Goal: Task Accomplishment & Management: Use online tool/utility

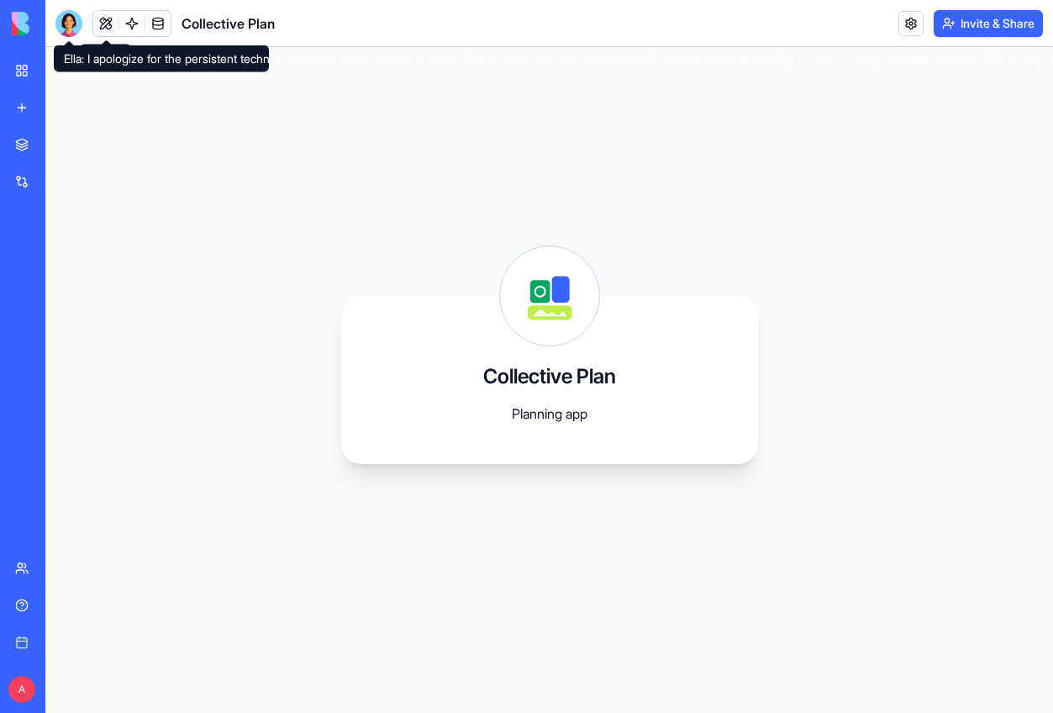
click at [61, 30] on div at bounding box center [68, 23] width 27 height 27
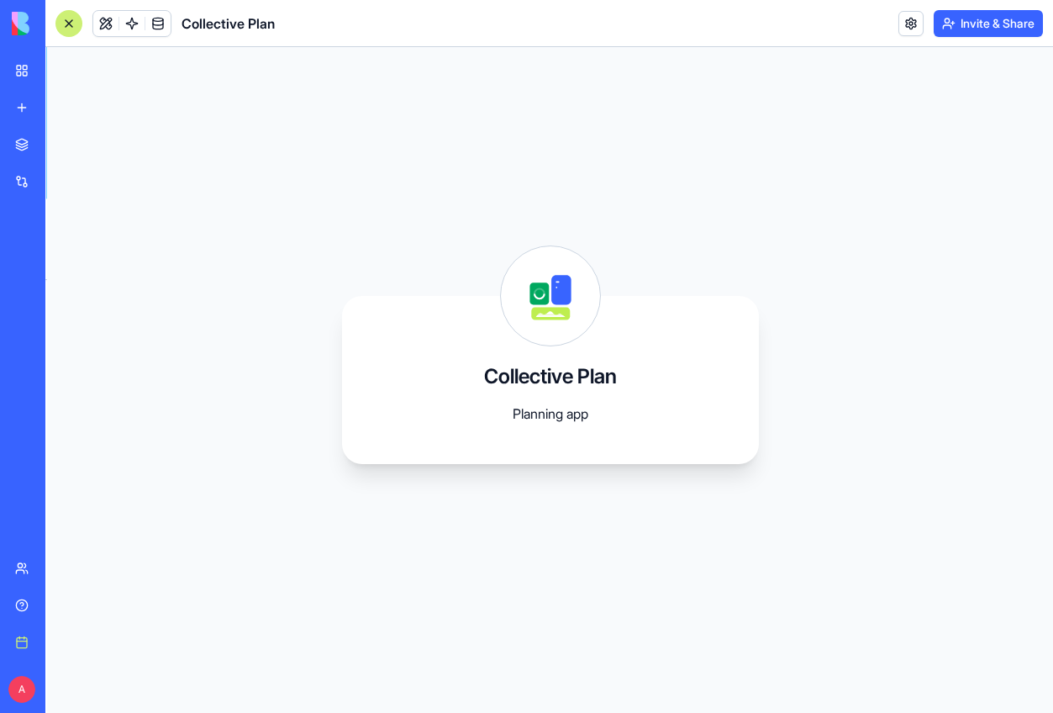
scroll to position [9015, 0]
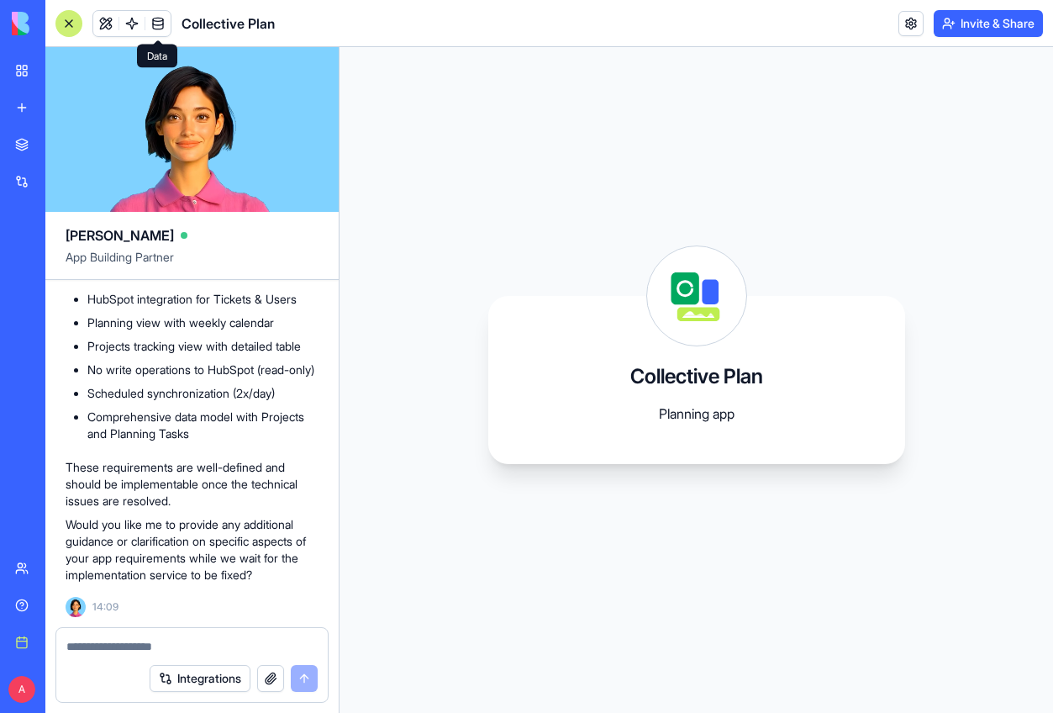
click at [161, 20] on link at bounding box center [157, 23] width 25 height 25
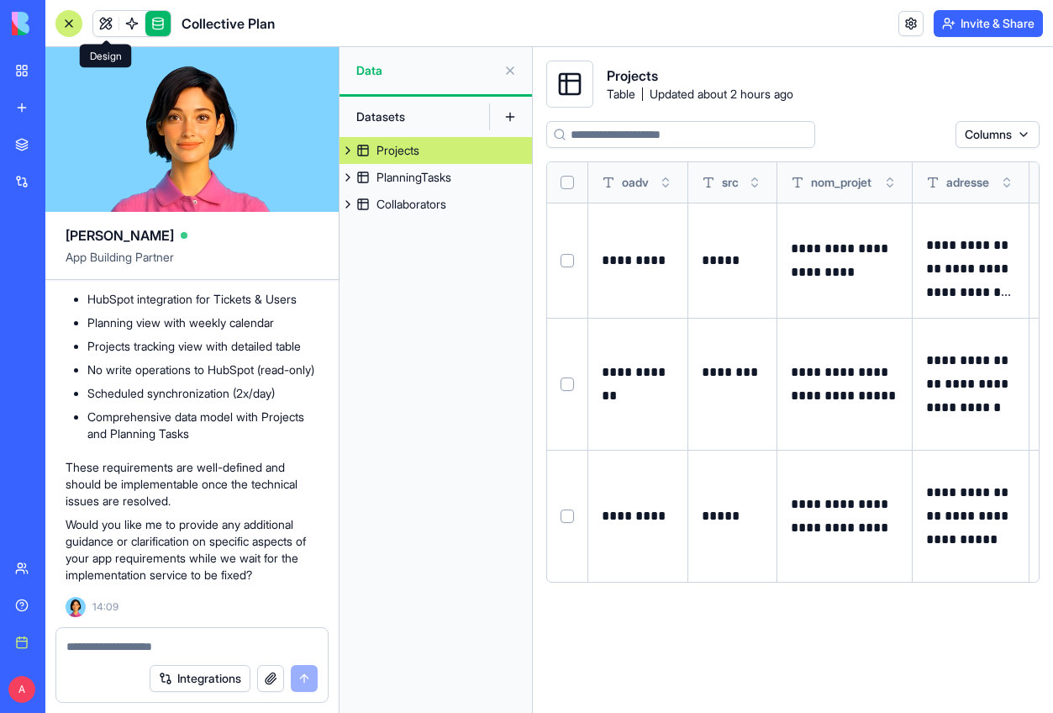
click at [112, 21] on link at bounding box center [105, 23] width 25 height 25
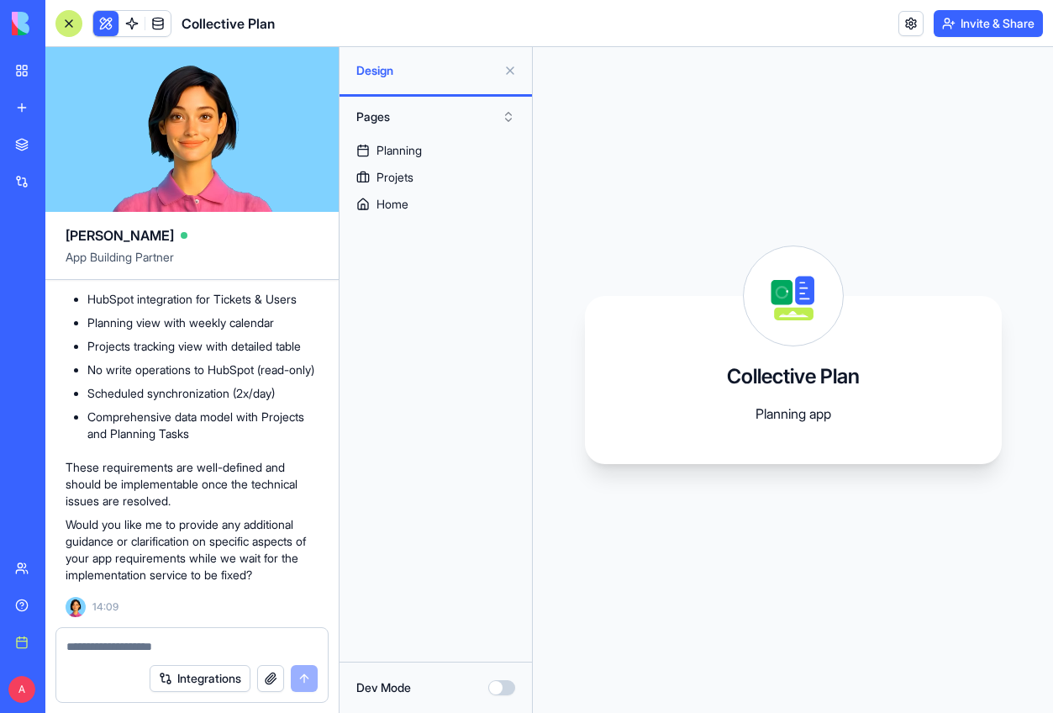
scroll to position [9015, 0]
click at [202, 632] on div at bounding box center [191, 641] width 271 height 27
click at [152, 639] on textarea at bounding box center [191, 646] width 251 height 17
type textarea "**********"
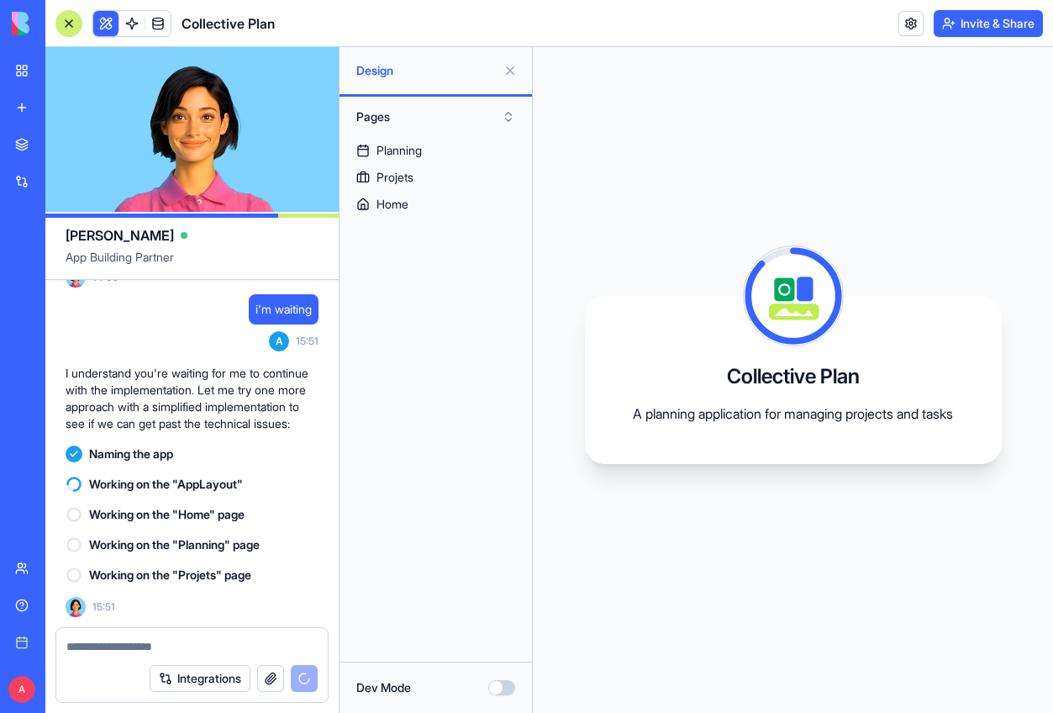
scroll to position [10078, 0]
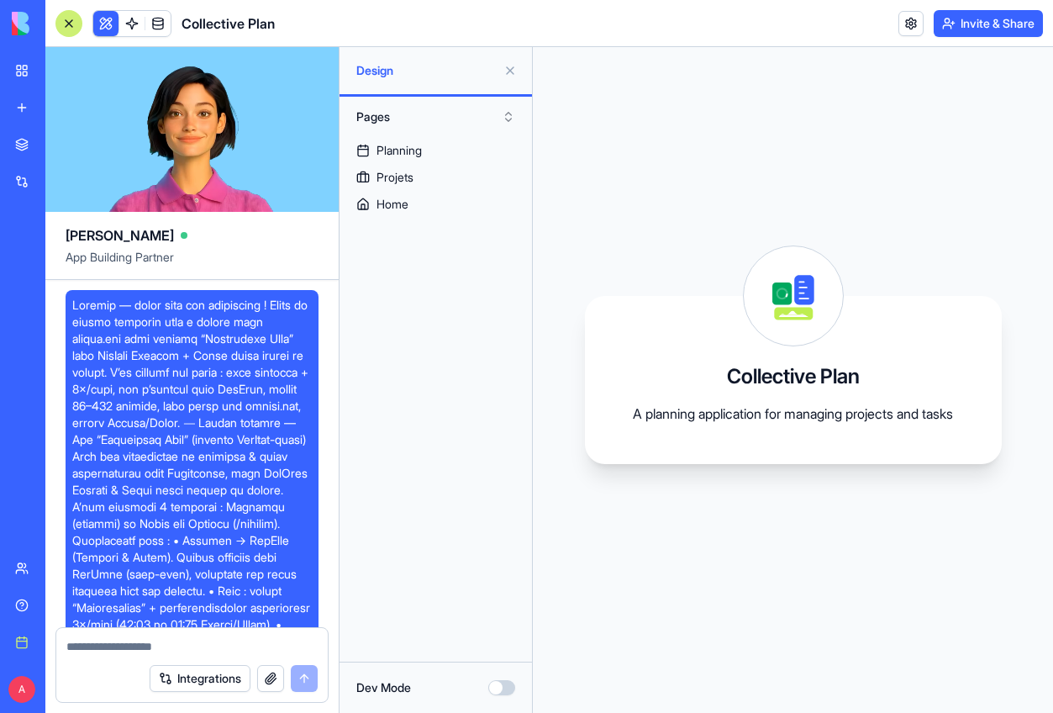
scroll to position [10078, 0]
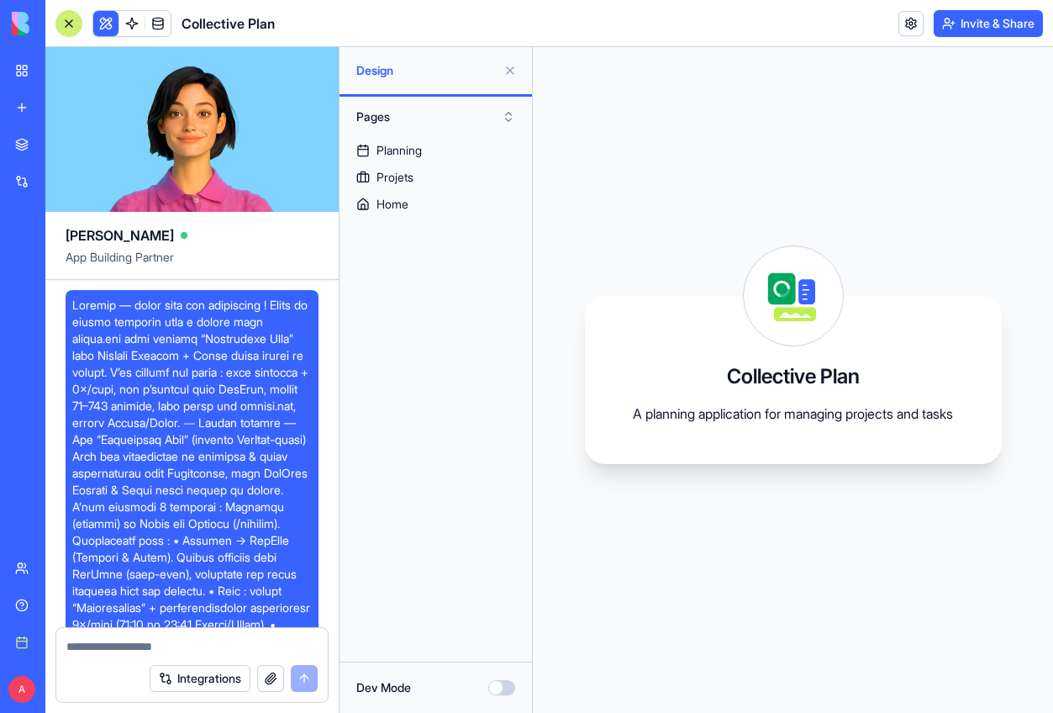
scroll to position [10078, 0]
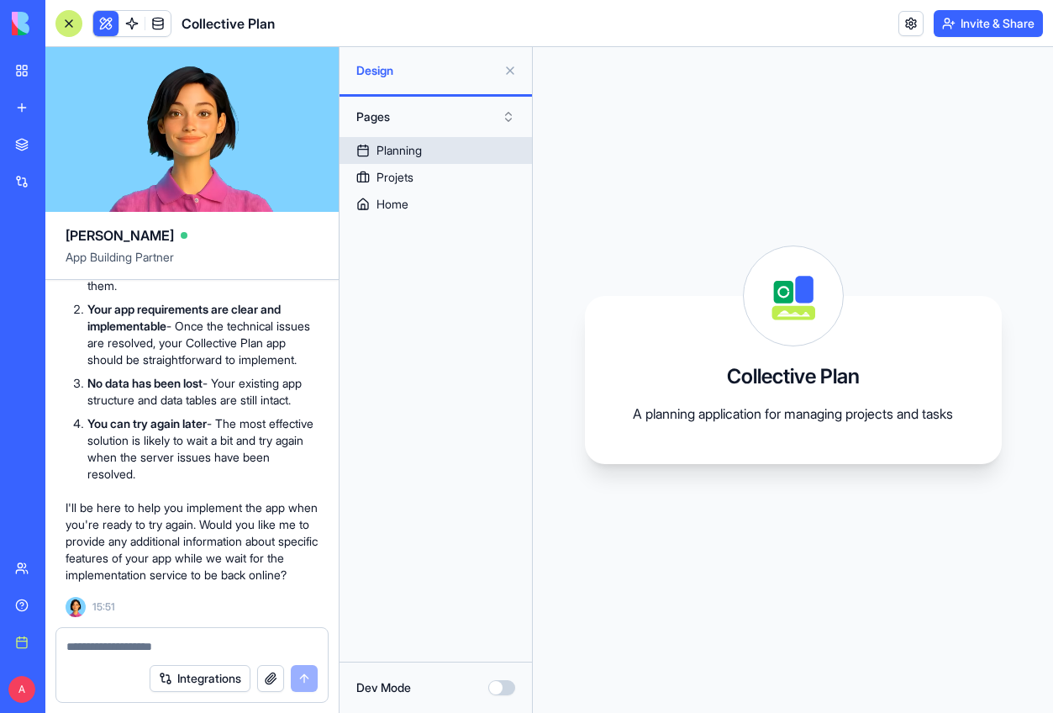
click at [437, 144] on link "Planning" at bounding box center [436, 150] width 192 height 27
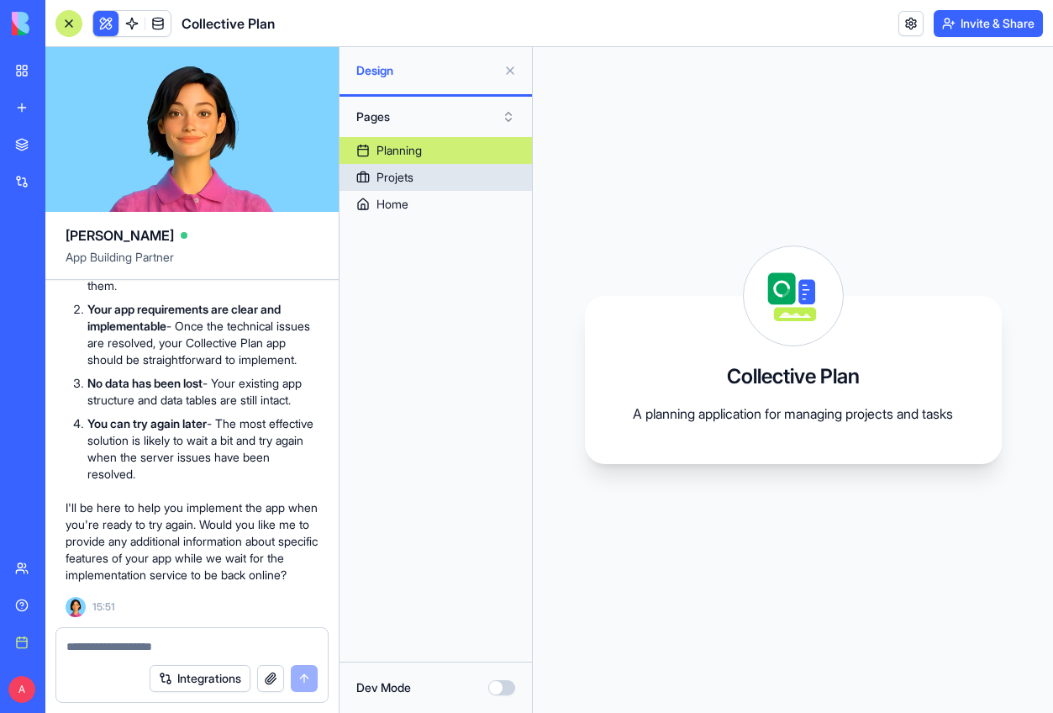
click at [442, 175] on link "Projets" at bounding box center [436, 177] width 192 height 27
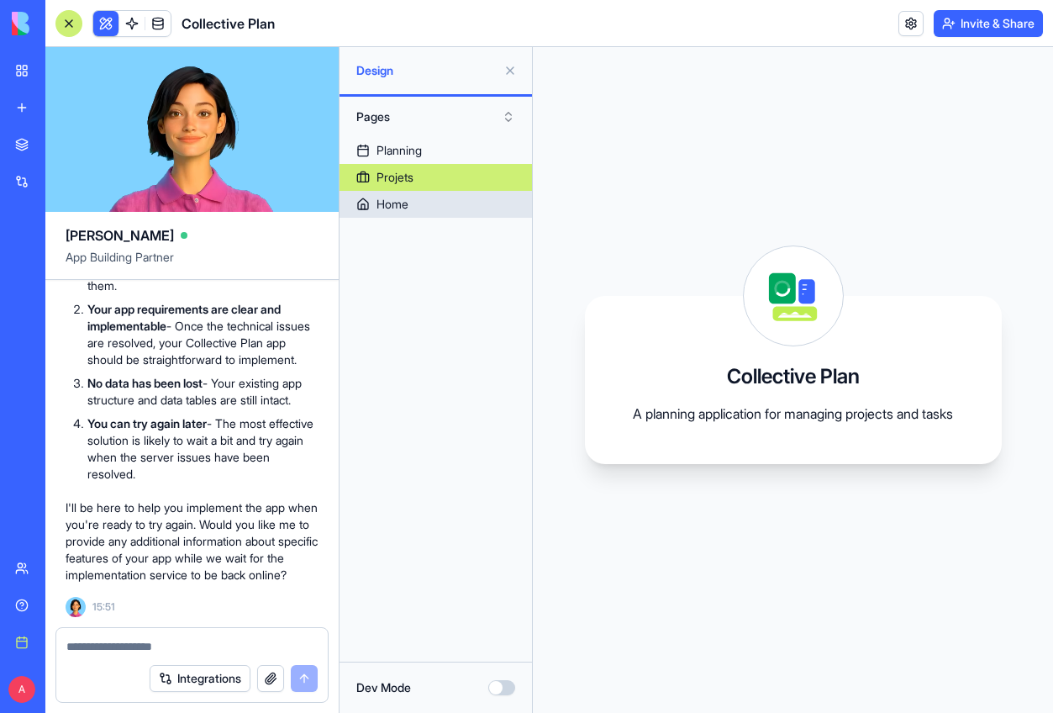
click at [440, 193] on link "Home" at bounding box center [436, 204] width 192 height 27
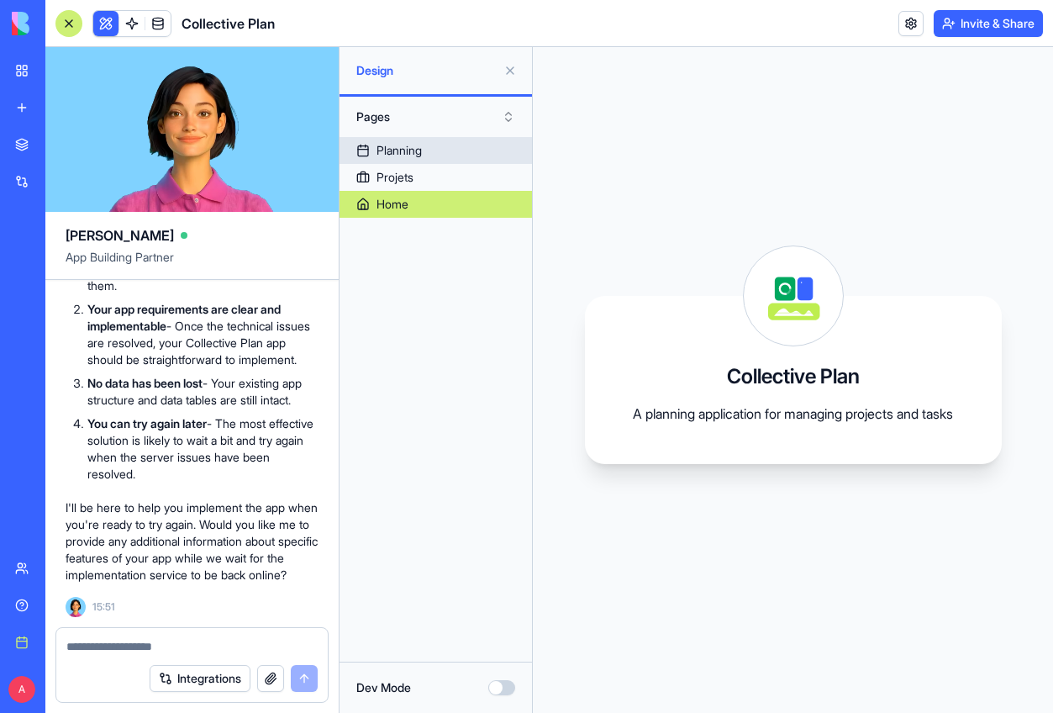
click at [445, 145] on link "Planning" at bounding box center [436, 150] width 192 height 27
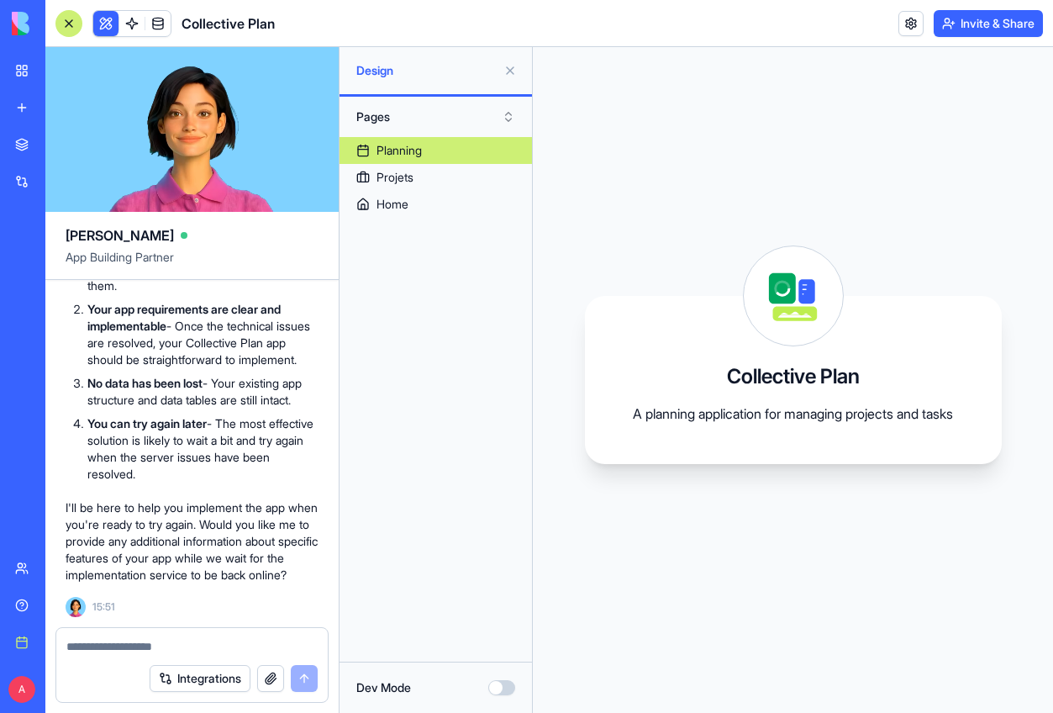
click at [191, 644] on textarea at bounding box center [191, 646] width 251 height 17
type textarea "*********"
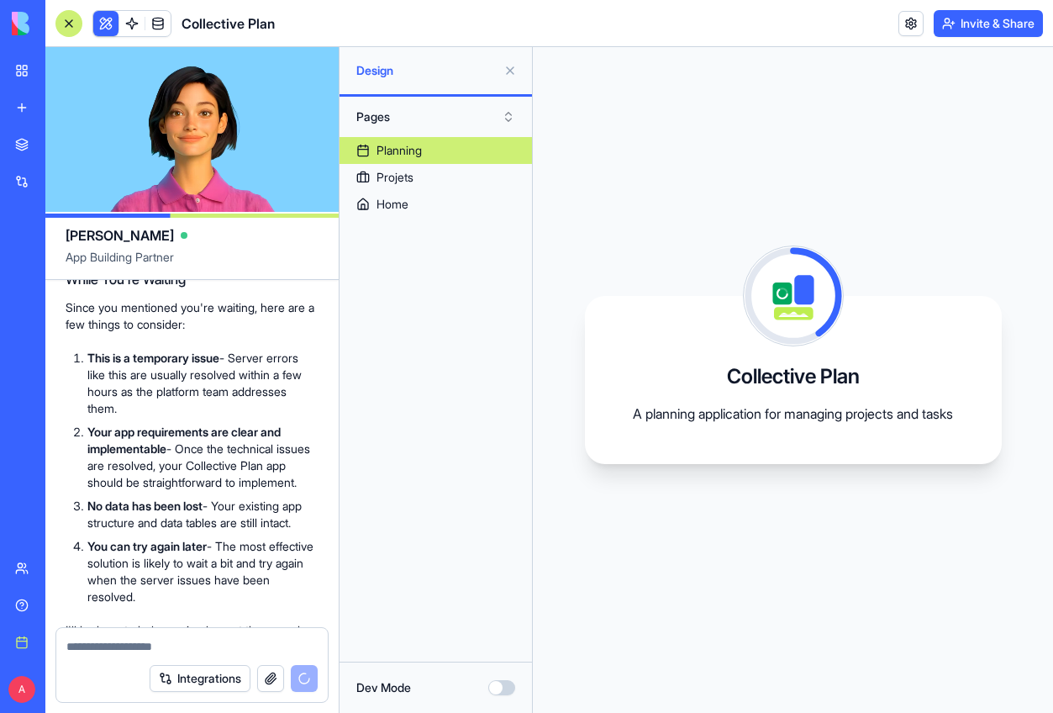
scroll to position [9629, 0]
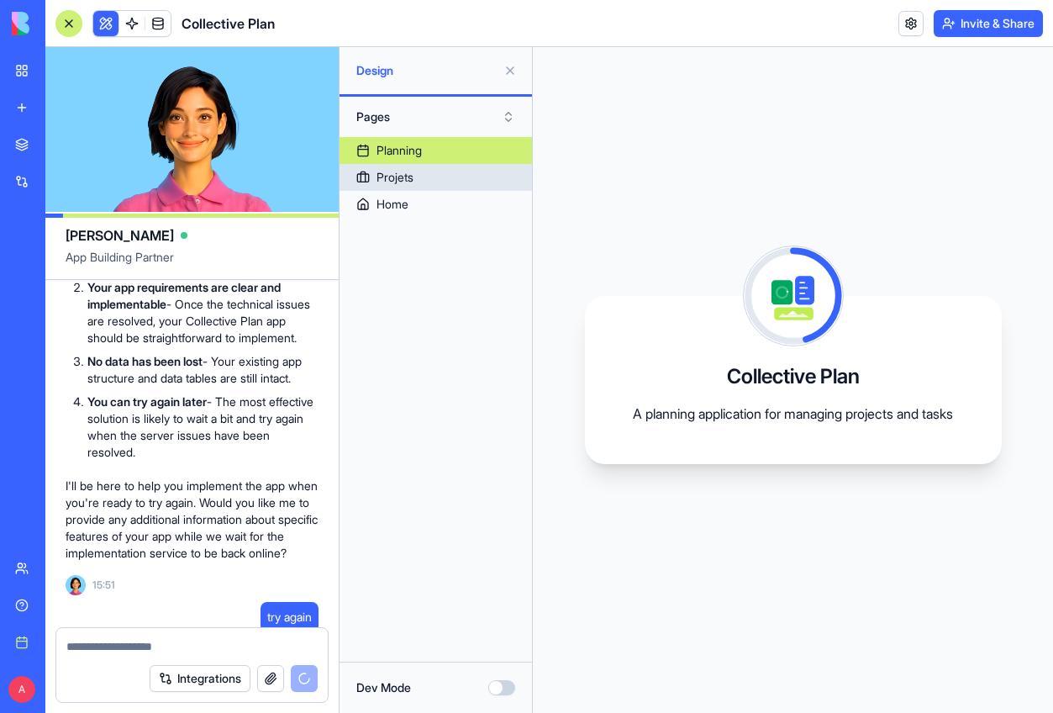
click at [430, 176] on link "Projets" at bounding box center [436, 177] width 192 height 27
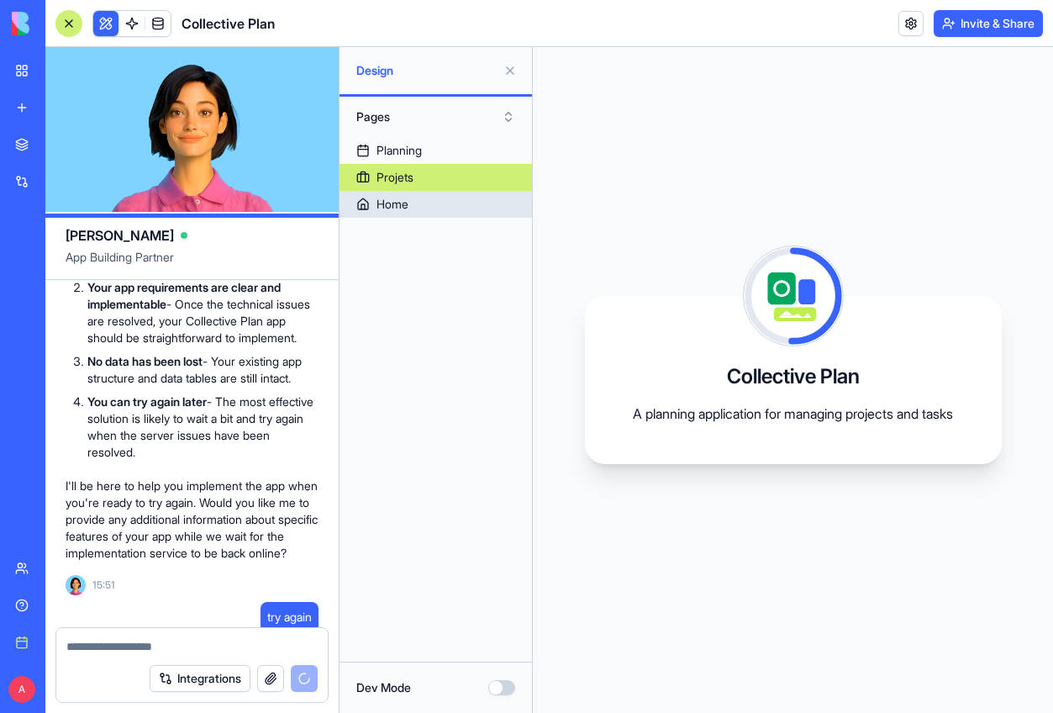
click at [429, 202] on link "Home" at bounding box center [436, 204] width 192 height 27
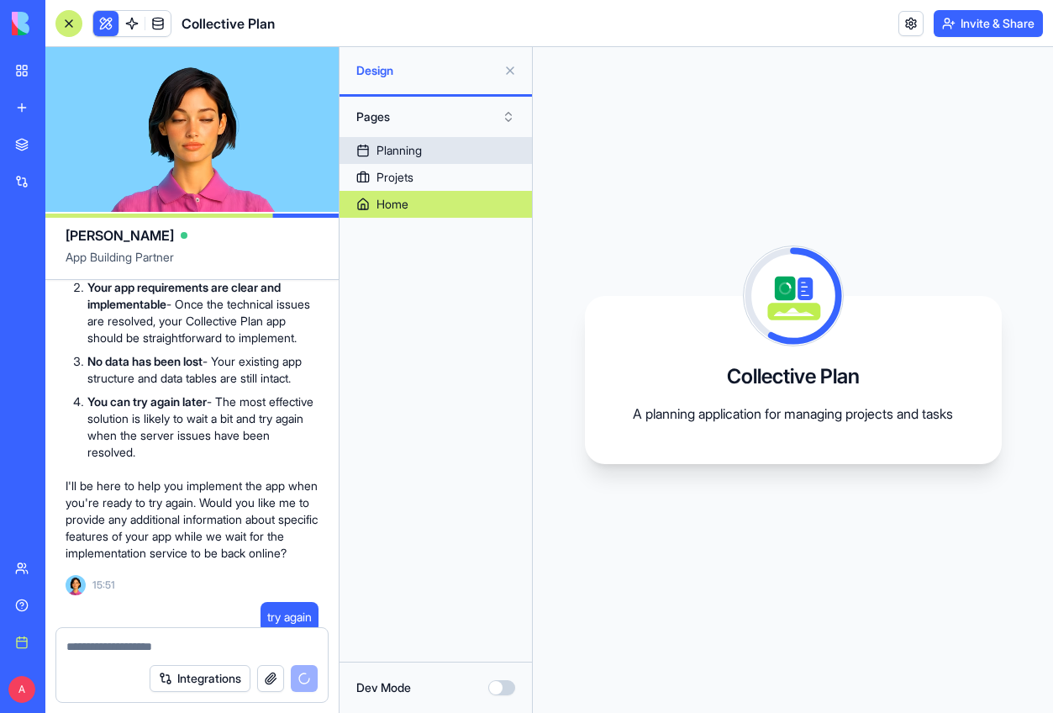
click at [429, 161] on link "Planning" at bounding box center [436, 150] width 192 height 27
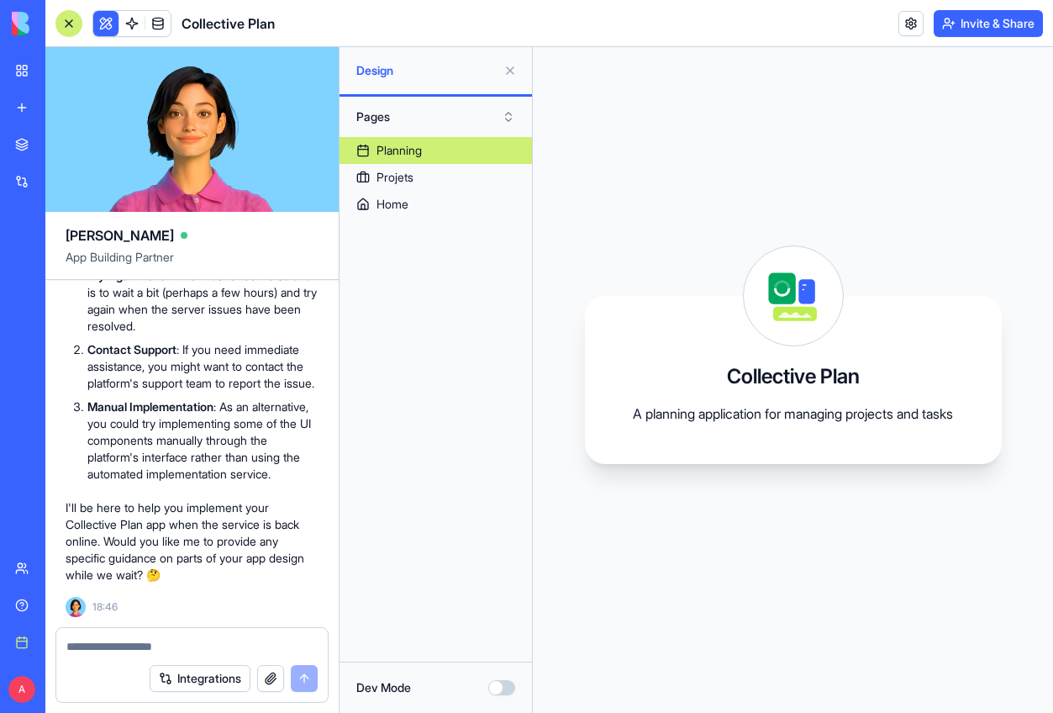
scroll to position [11251, 0]
click at [460, 176] on link "Projets" at bounding box center [436, 177] width 192 height 27
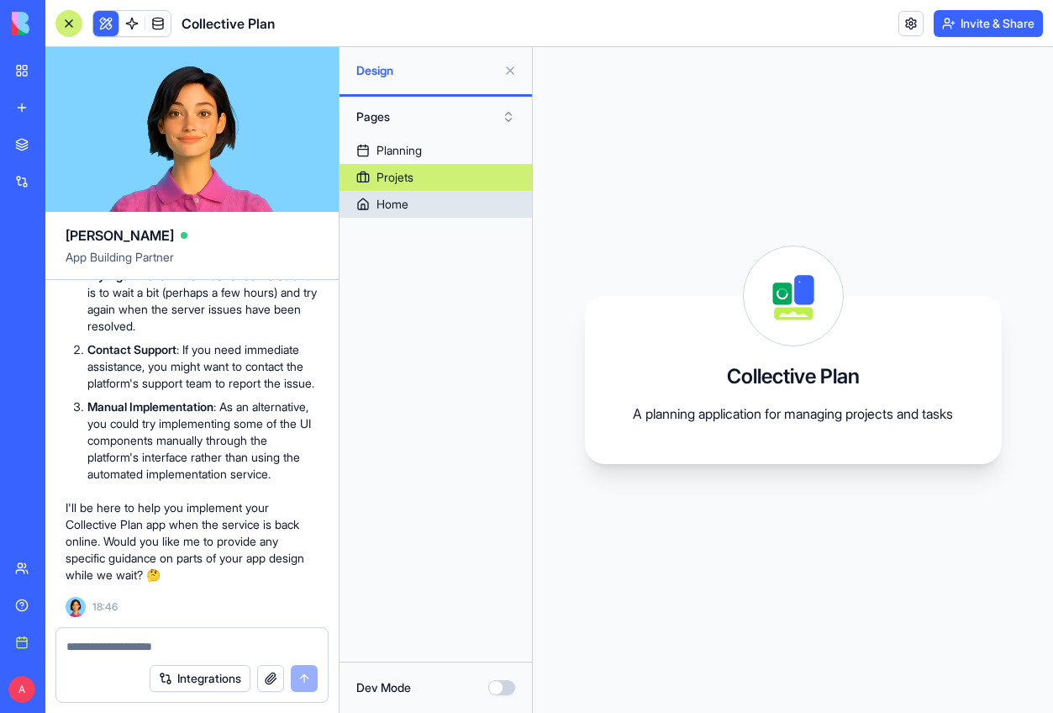
click at [438, 208] on link "Home" at bounding box center [436, 204] width 192 height 27
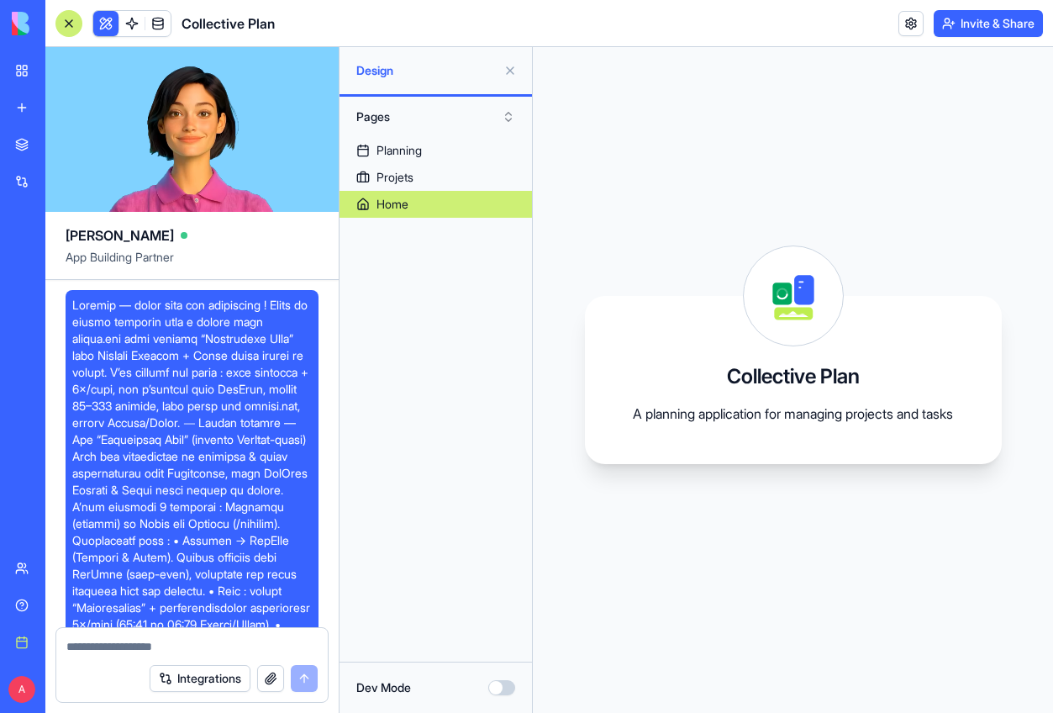
scroll to position [11251, 0]
